Goal: Information Seeking & Learning: Learn about a topic

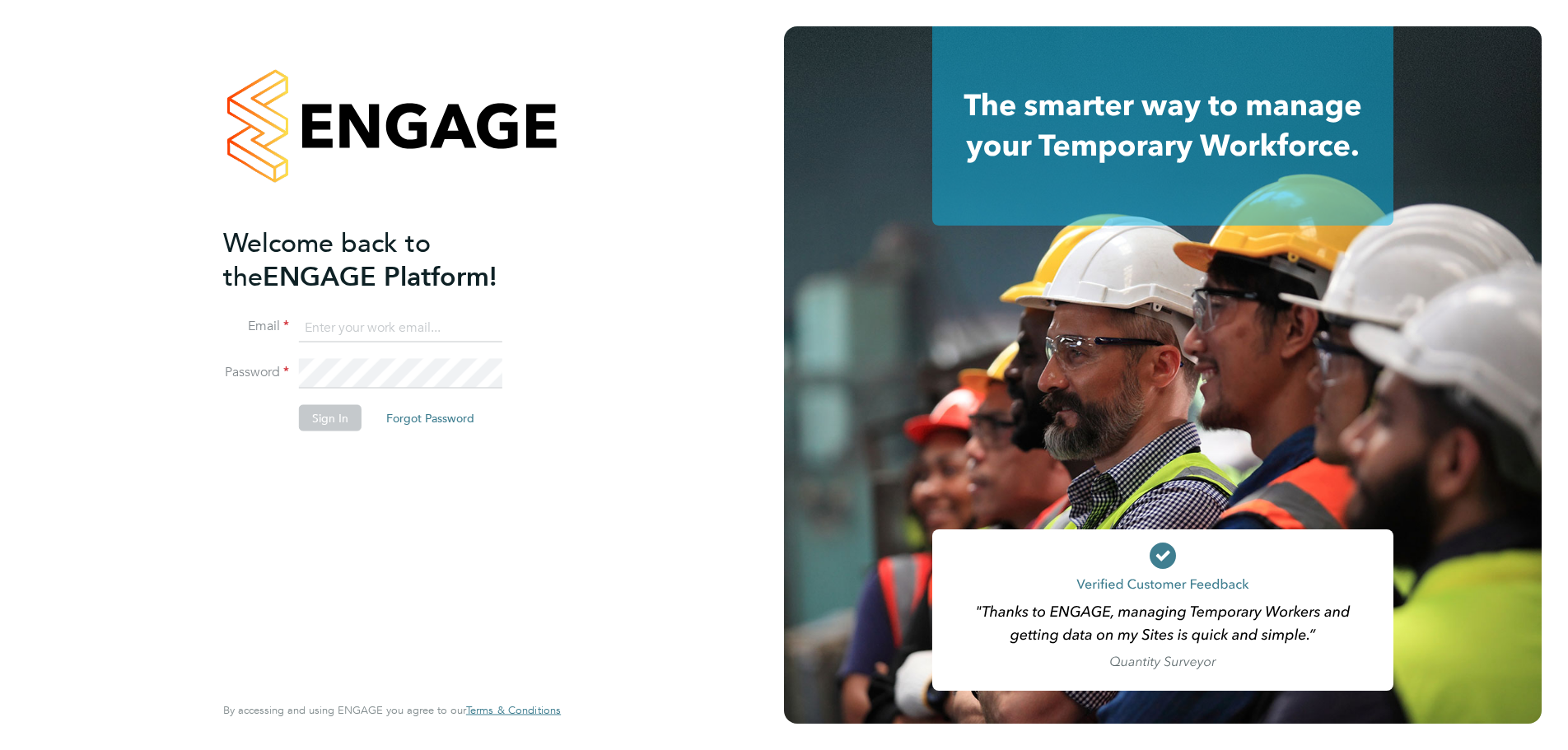
type input "[EMAIL_ADDRESS][DOMAIN_NAME]"
click at [322, 423] on button "Sign In" at bounding box center [329, 418] width 63 height 26
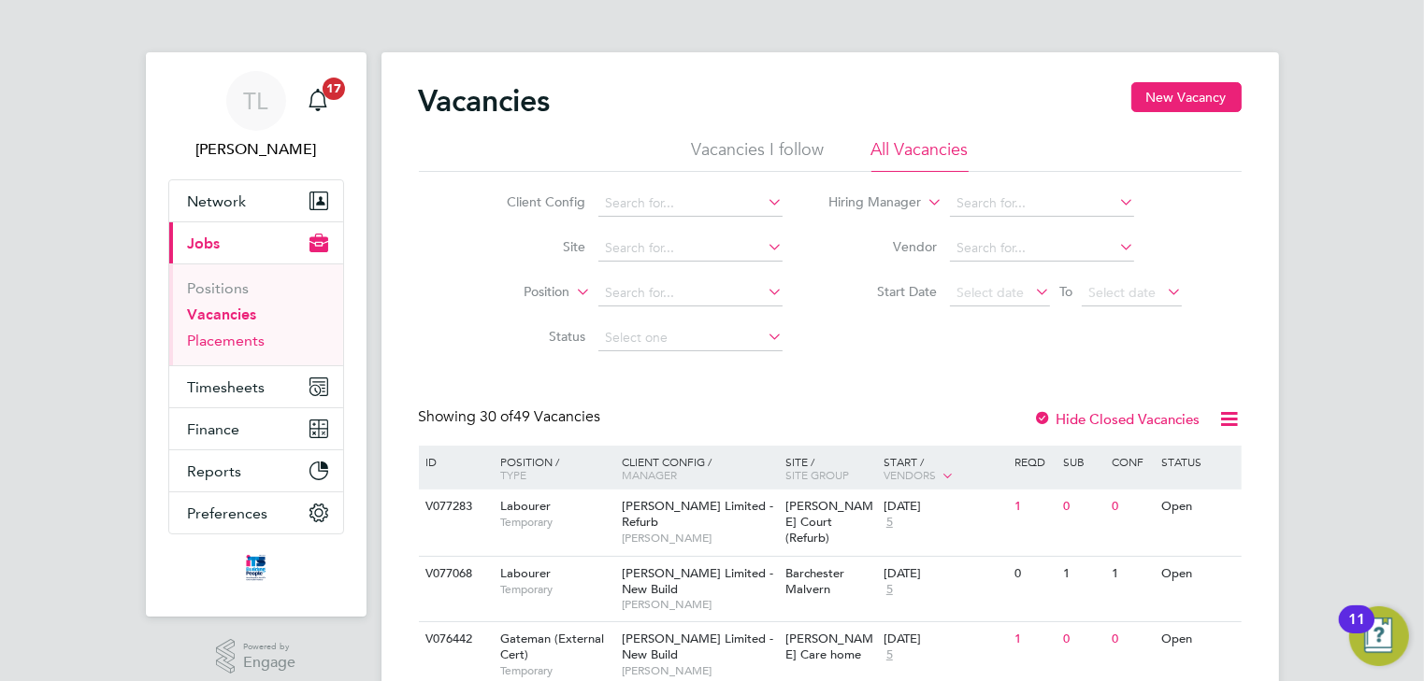
click at [236, 345] on link "Placements" at bounding box center [227, 341] width 78 height 18
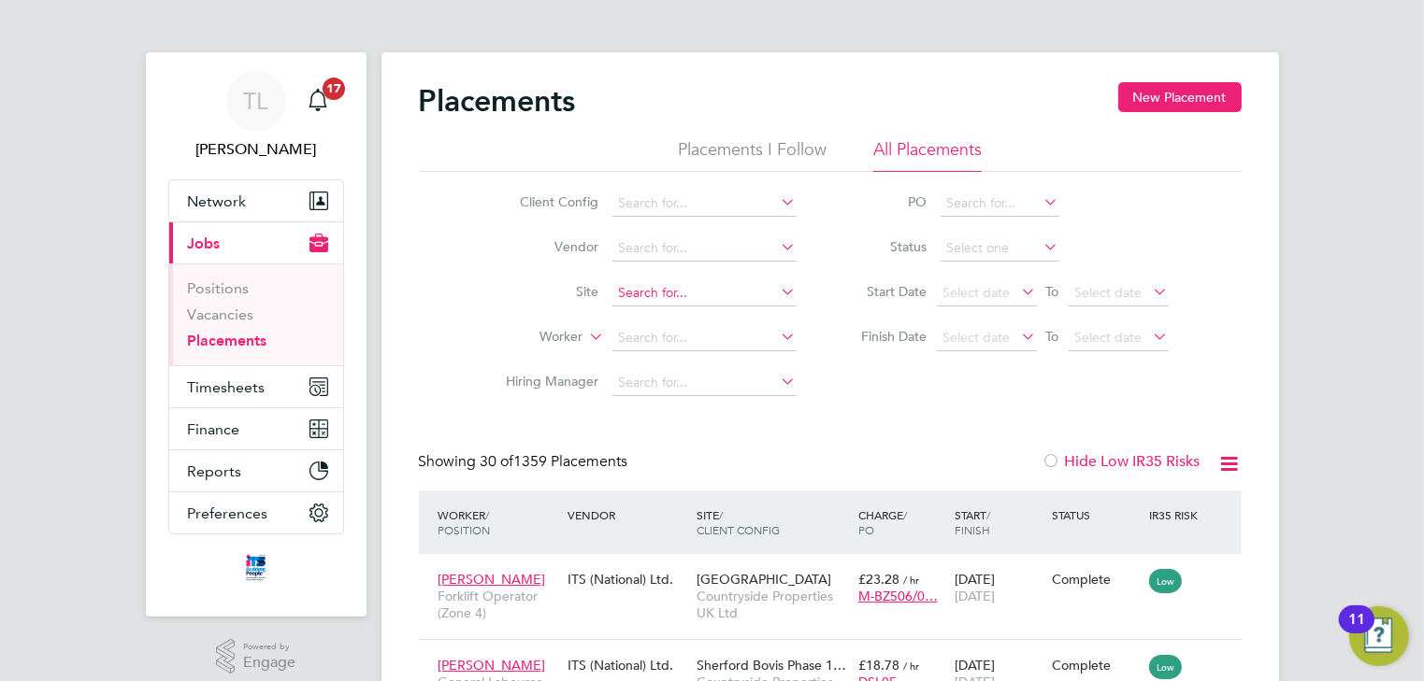
click at [639, 293] on input at bounding box center [704, 293] width 184 height 26
click at [643, 314] on b "Tithe" at bounding box center [634, 318] width 31 height 16
type input "Tithe Barn, Phase 6 (Exeter)"
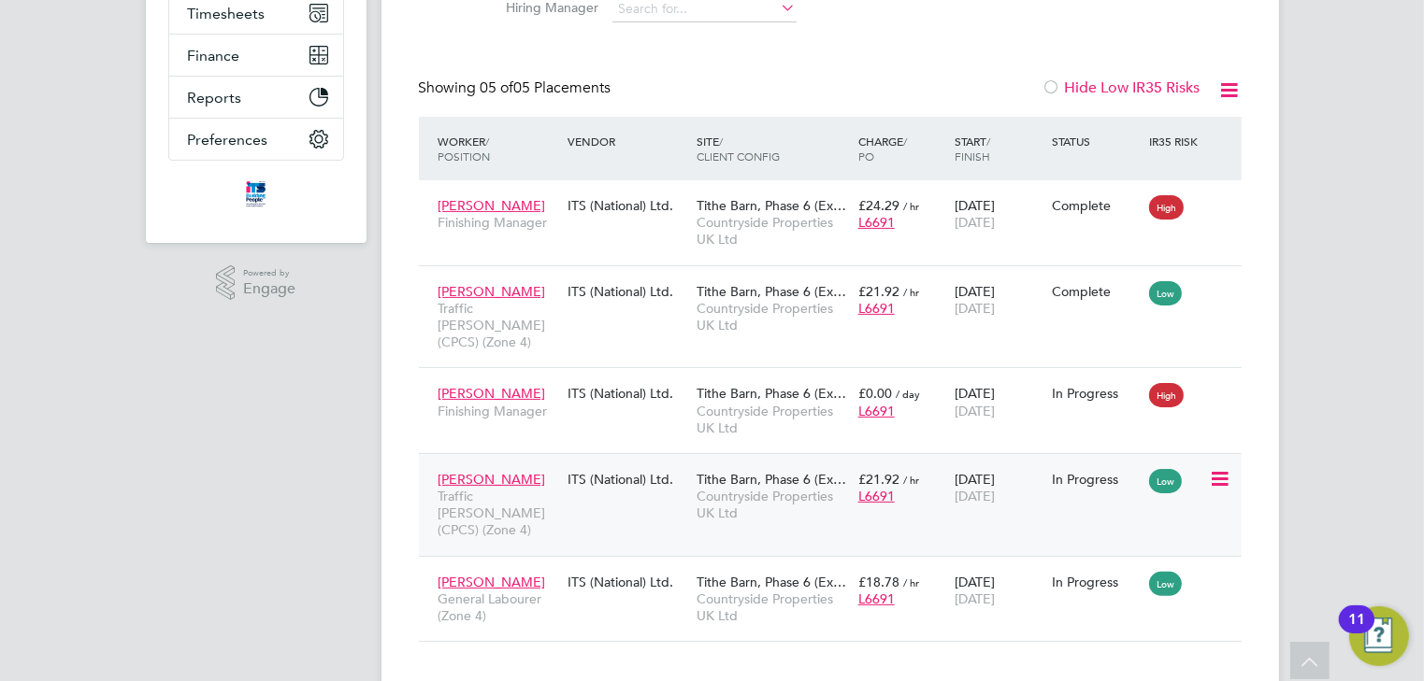
click at [912, 497] on div "Edward Sarra Traffic Marshall (CPCS) (Zone 4) ITS (National) Ltd. Tithe Barn, P…" at bounding box center [830, 504] width 823 height 103
click at [910, 497] on div "Edward Sarra Traffic Marshall (CPCS) (Zone 4) ITS (National) Ltd. Tithe Barn, P…" at bounding box center [830, 504] width 823 height 103
click at [770, 471] on span "Tithe Barn, Phase 6 (Ex…" at bounding box center [771, 479] width 150 height 17
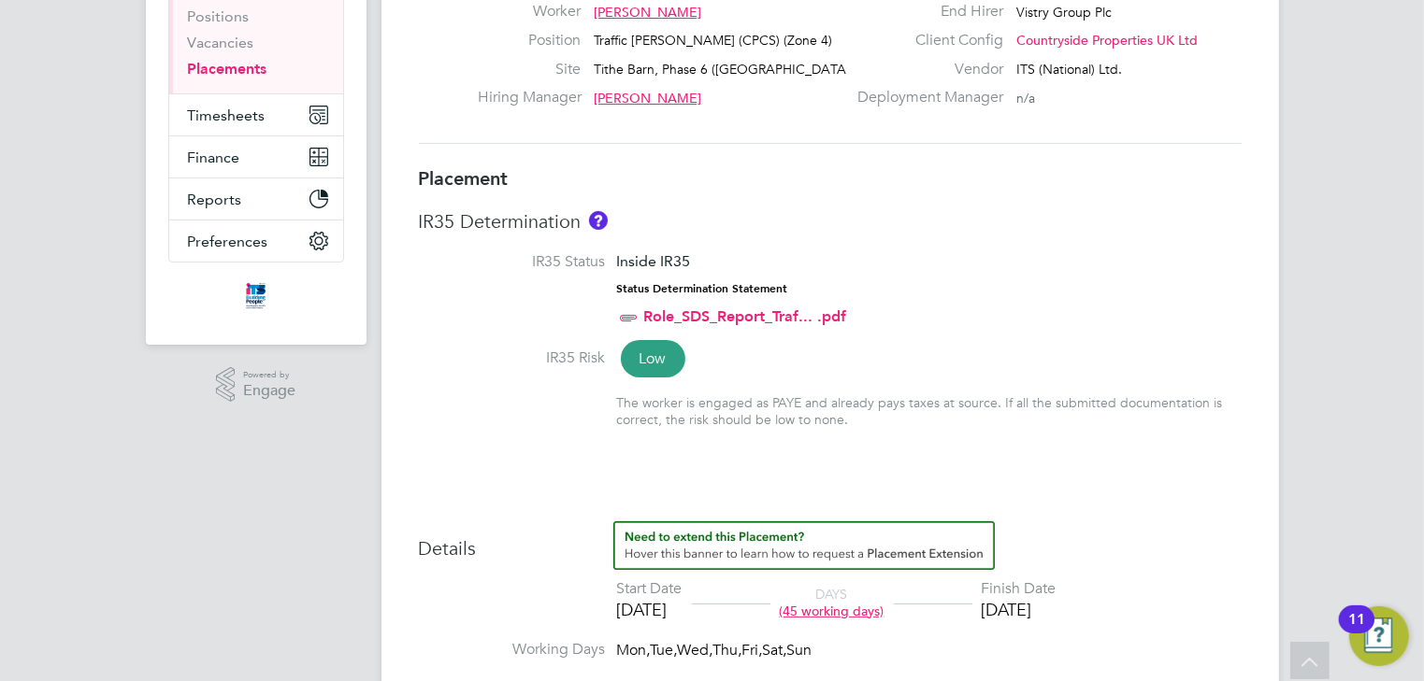
scroll to position [299, 0]
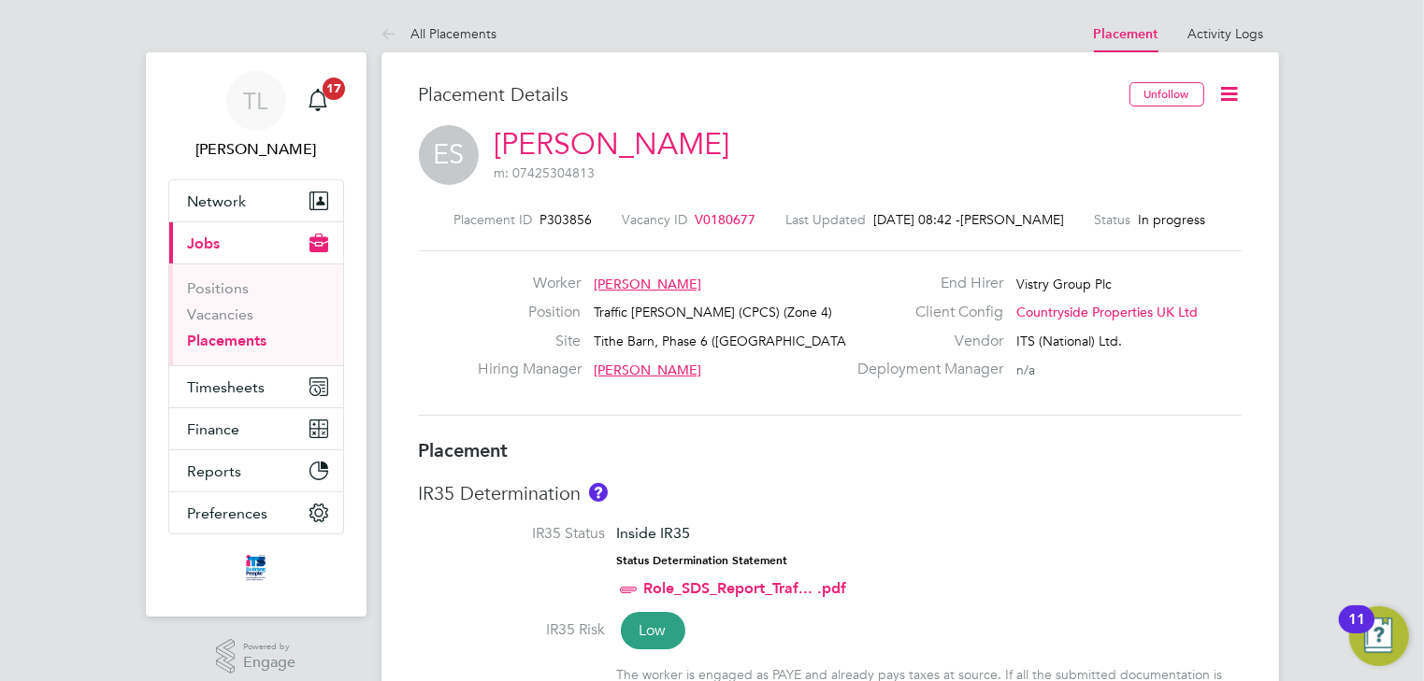
click at [733, 220] on span "V0180677" at bounding box center [725, 219] width 61 height 17
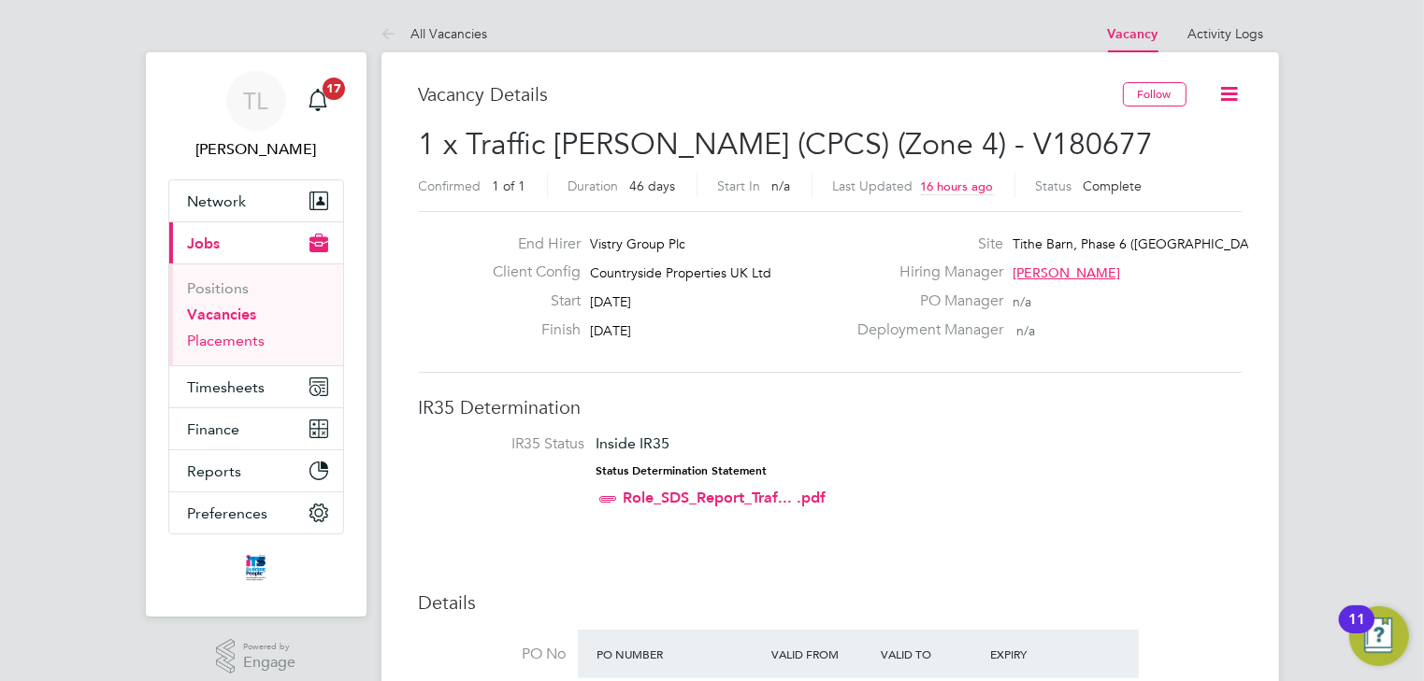
click at [224, 343] on link "Placements" at bounding box center [227, 341] width 78 height 18
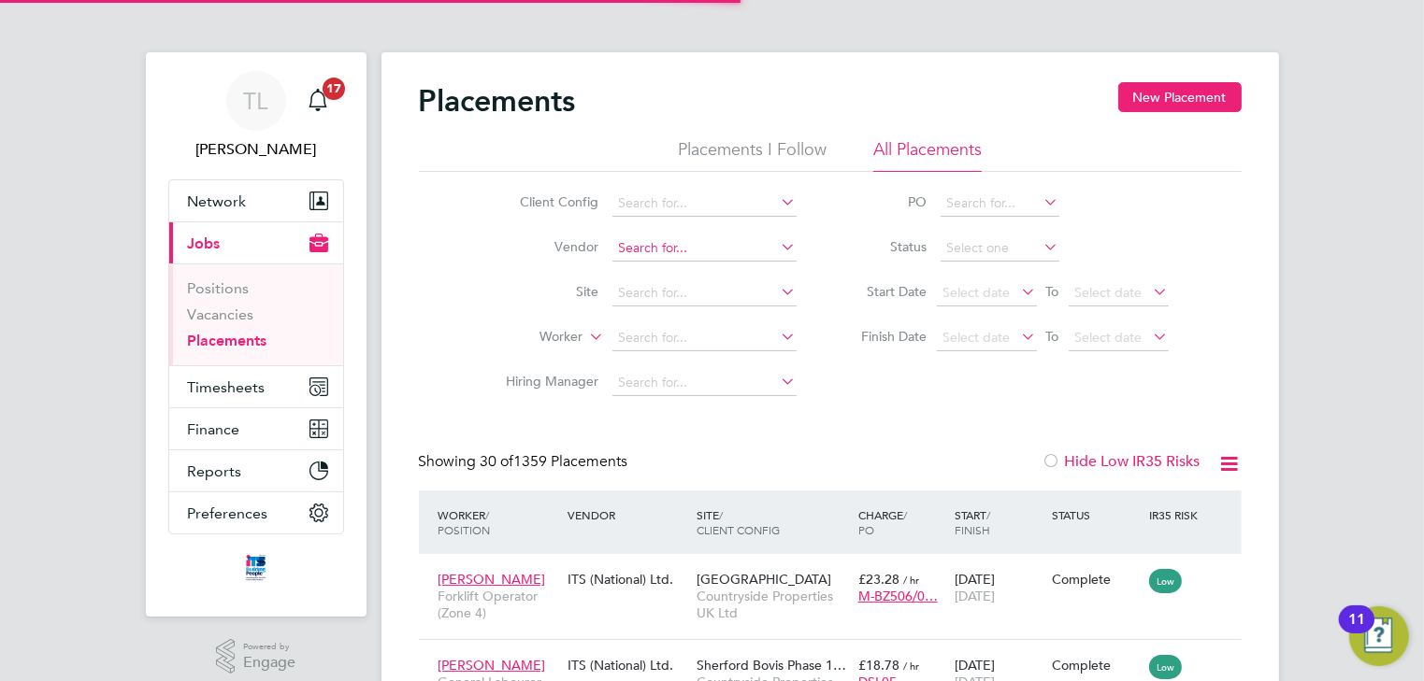
scroll to position [70, 163]
click at [636, 294] on input at bounding box center [704, 293] width 184 height 26
click at [663, 324] on li "Alphington ( Parce l 13/14)" at bounding box center [733, 318] width 245 height 25
type input "Alphington (Parcel 13/14)"
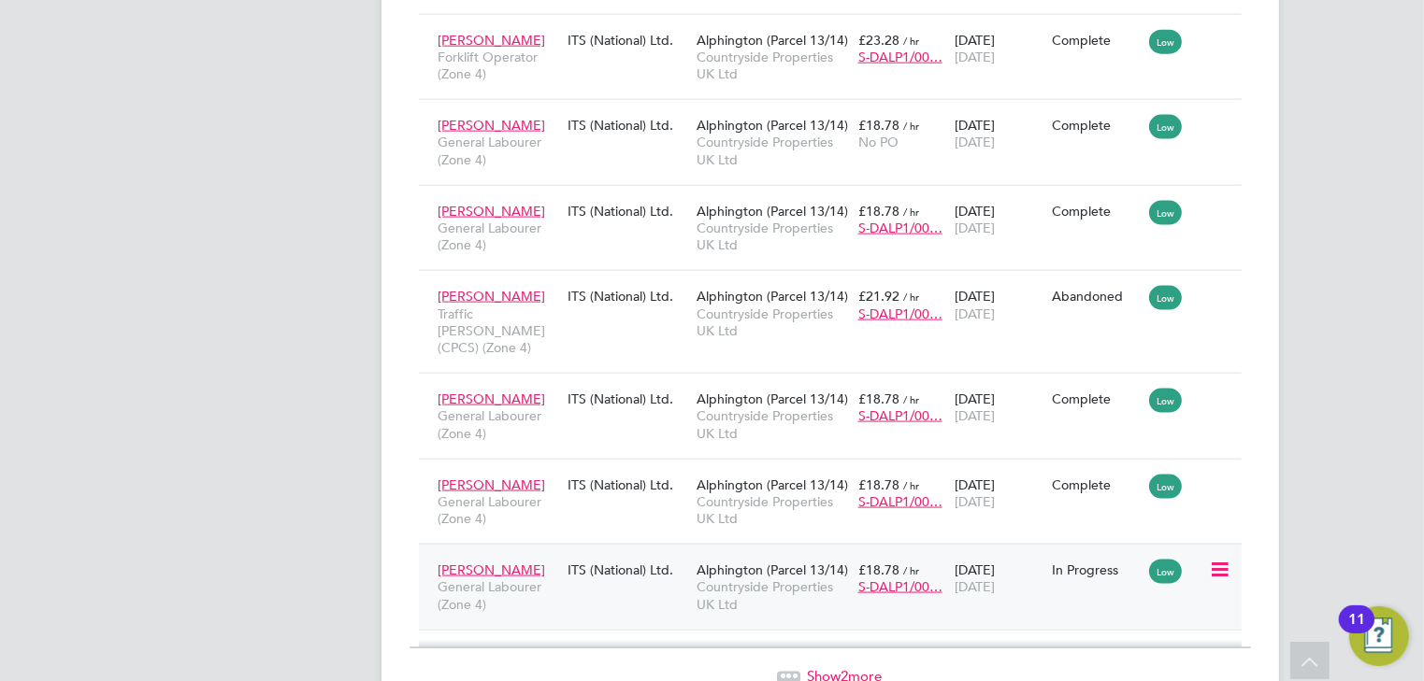
click at [781, 562] on span "Alphington (Parcel 13/14)" at bounding box center [771, 570] width 151 height 17
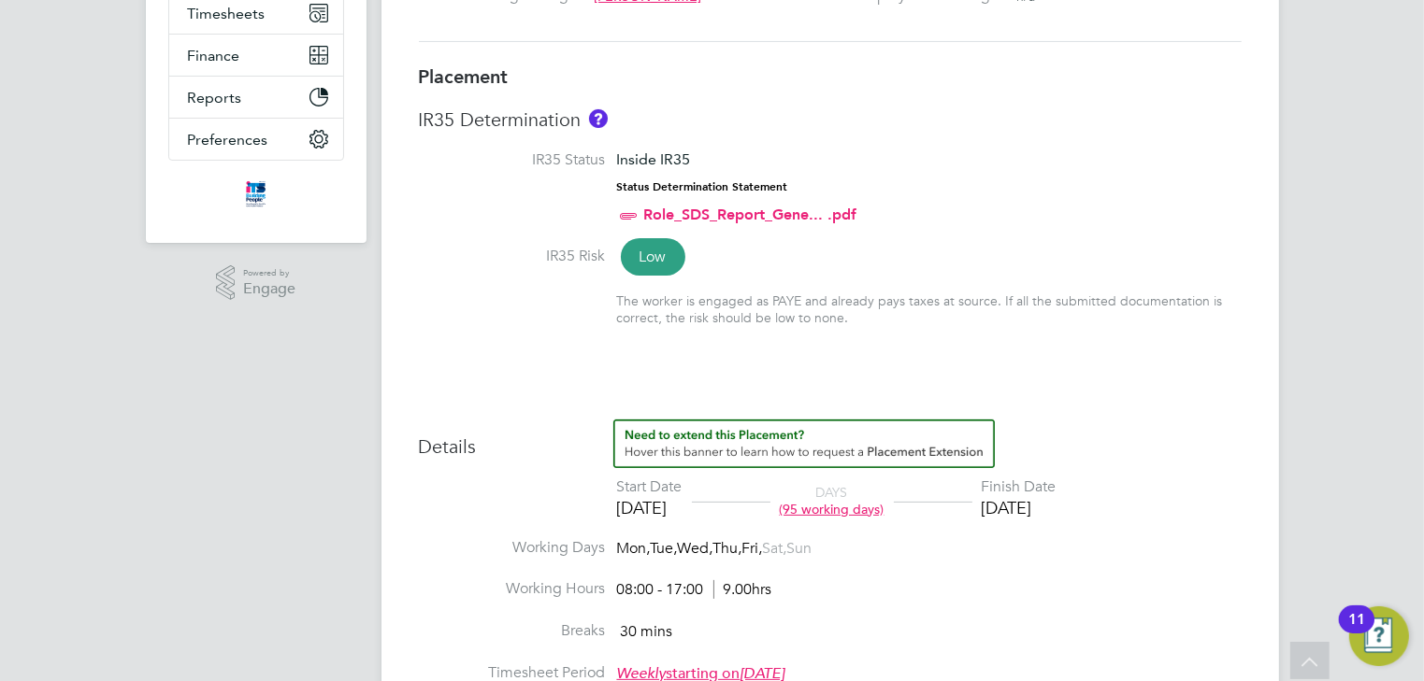
scroll to position [75, 0]
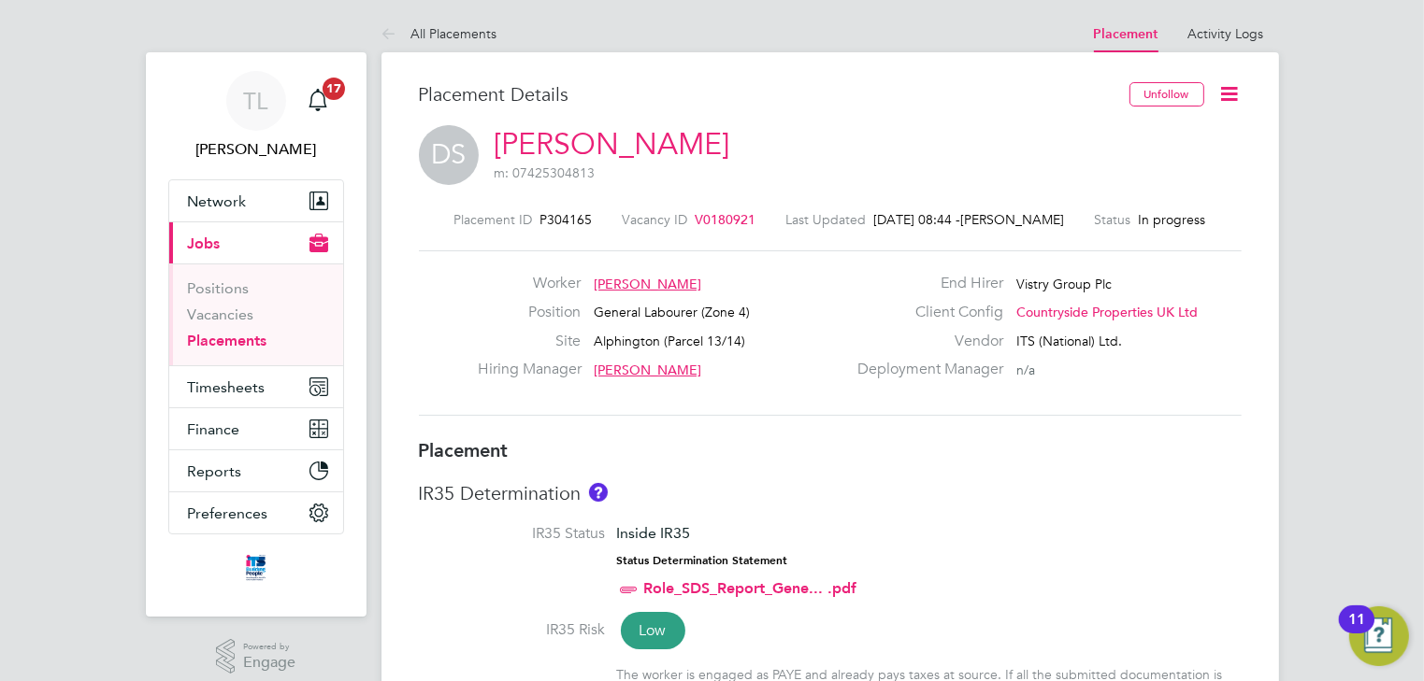
click at [735, 218] on span "V0180921" at bounding box center [725, 219] width 61 height 17
